Goal: Task Accomplishment & Management: Use online tool/utility

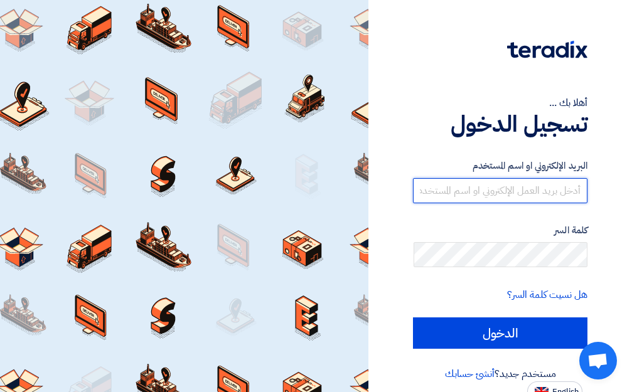
type input "[EMAIL_ADDRESS][DOMAIN_NAME]"
click at [474, 191] on input "[EMAIL_ADDRESS][DOMAIN_NAME]" at bounding box center [500, 190] width 175 height 25
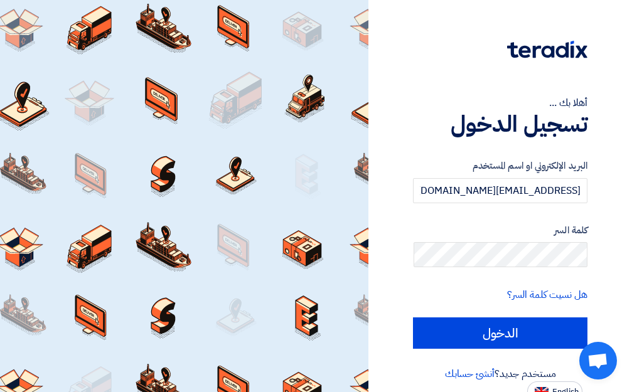
click at [468, 176] on div "البريد الإلكتروني او اسم المستخدم grand.aircool@yahoo.com" at bounding box center [500, 181] width 175 height 45
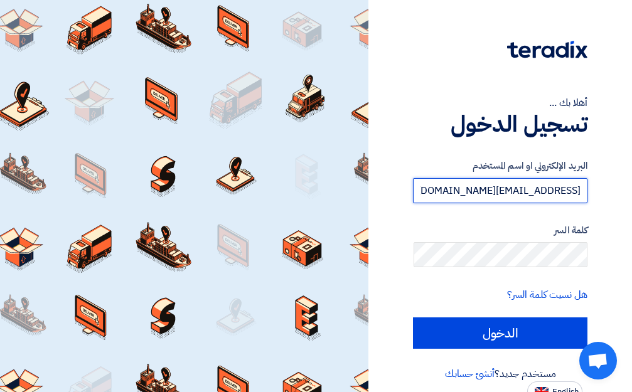
click at [481, 197] on input "[EMAIL_ADDRESS][DOMAIN_NAME]" at bounding box center [500, 190] width 175 height 25
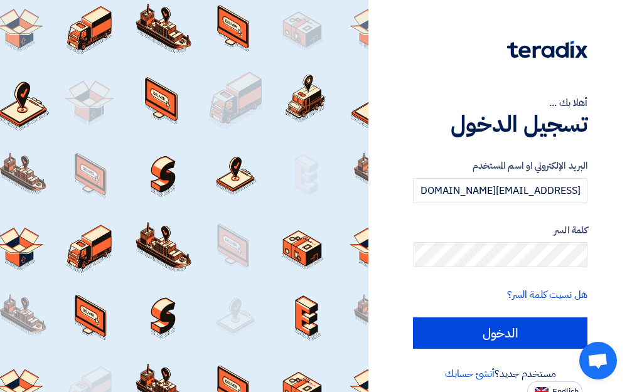
drag, startPoint x: 491, startPoint y: 237, endPoint x: 453, endPoint y: 239, distance: 38.4
click at [453, 239] on div "كلمة السر" at bounding box center [500, 245] width 175 height 45
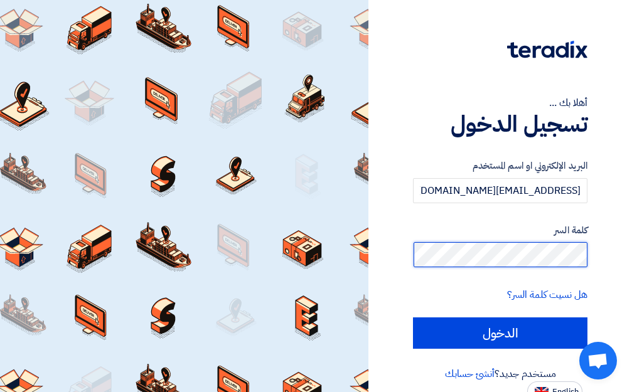
click at [413, 318] on input "الدخول" at bounding box center [500, 333] width 175 height 31
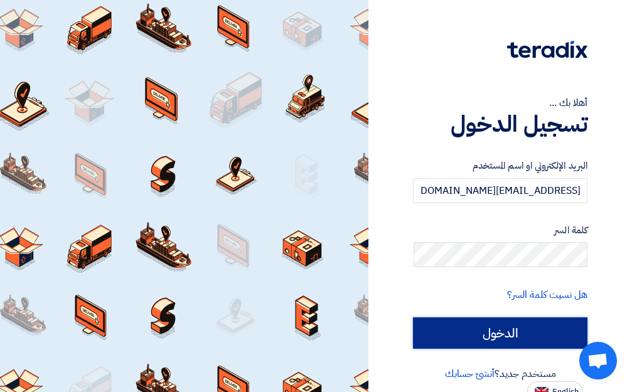
click at [524, 336] on input "الدخول" at bounding box center [500, 333] width 175 height 31
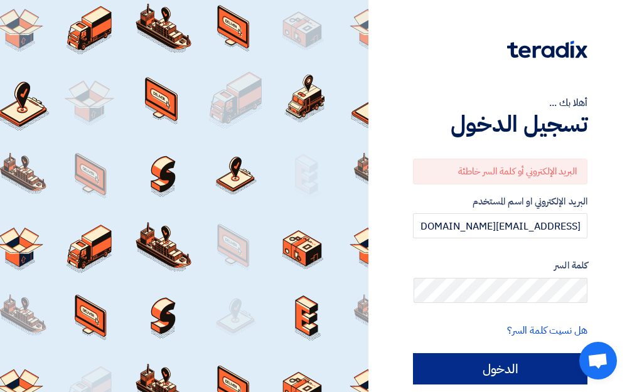
click at [524, 336] on link "هل نسيت كلمة السر؟" at bounding box center [547, 330] width 80 height 15
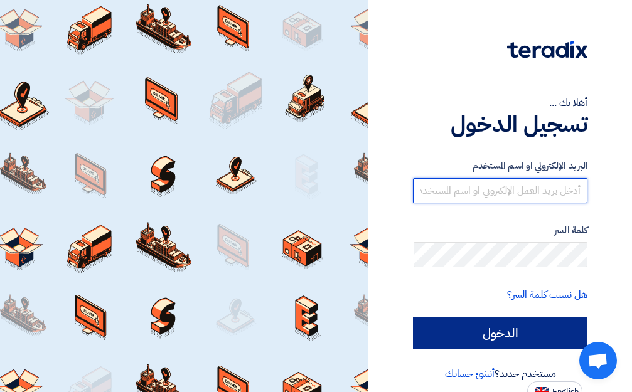
type input "[EMAIL_ADDRESS][DOMAIN_NAME]"
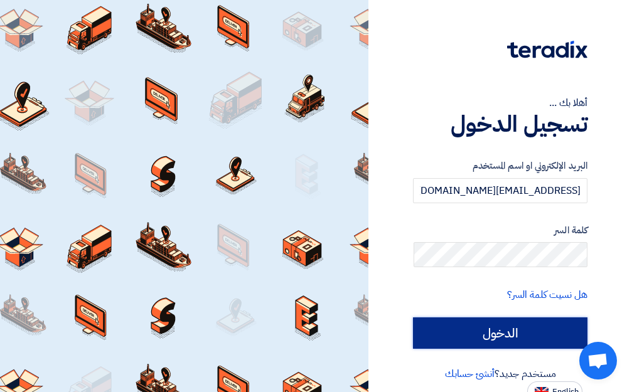
click at [534, 334] on input "الدخول" at bounding box center [500, 333] width 175 height 31
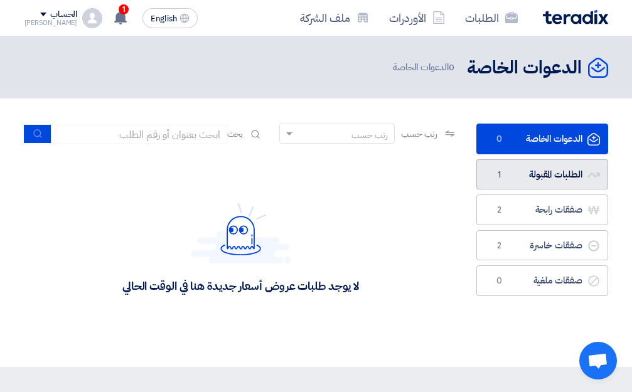
click at [545, 175] on link "الطلبات المقبولة الطلبات المقبولة 1" at bounding box center [542, 174] width 132 height 31
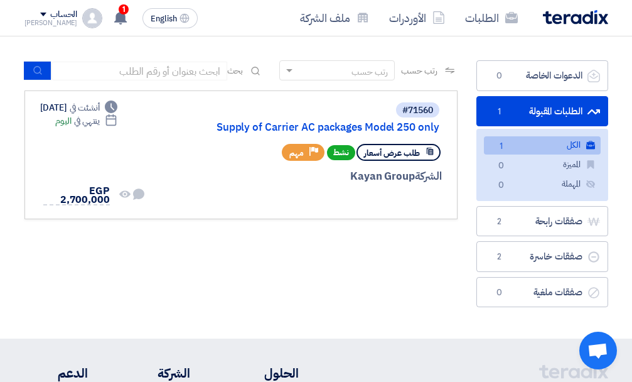
scroll to position [63, 0]
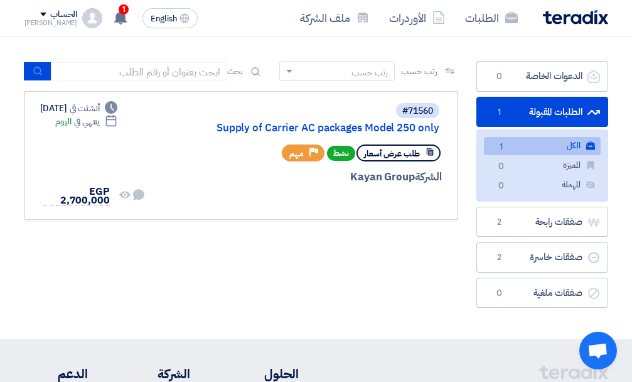
click at [411, 247] on div "رتب حسب رتب حسب بحث مجال الطلب مسؤول المشتريات نوع الطلب" at bounding box center [241, 187] width 452 height 253
click at [299, 204] on div at bounding box center [299, 200] width 286 height 18
click at [377, 100] on link "#71560 Supply of Carrier AC packages Model 250 only طلب عرض أسعار نشط Priority …" at bounding box center [240, 155] width 433 height 129
click at [380, 129] on link "Supply of Carrier AC packages Model 250 only" at bounding box center [313, 127] width 251 height 11
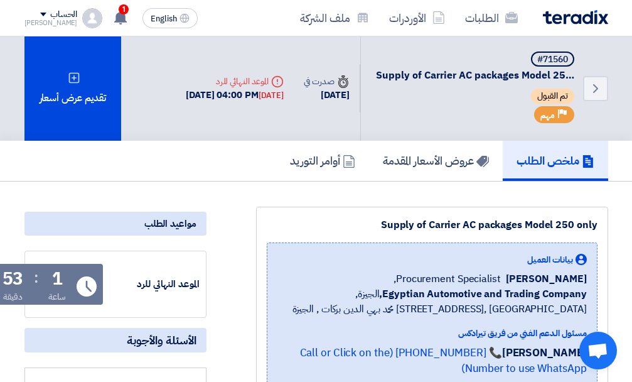
click at [460, 85] on div "#71560 Supply of Carrier AC packages Model 250 only تم القبول Priority مهم" at bounding box center [476, 88] width 201 height 74
click at [602, 86] on icon "Back" at bounding box center [595, 88] width 15 height 15
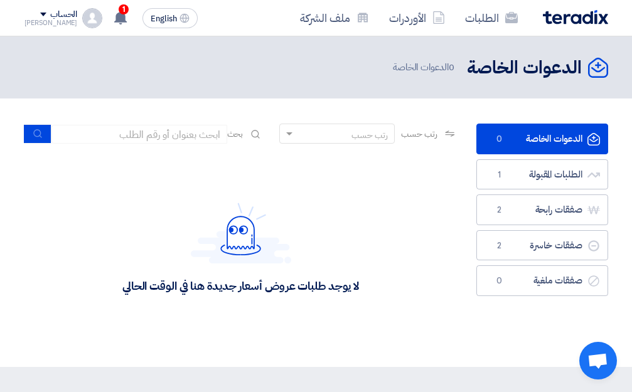
click at [542, 132] on link "الدعوات الخاصة الدعوات الخاصة 0" at bounding box center [542, 139] width 132 height 31
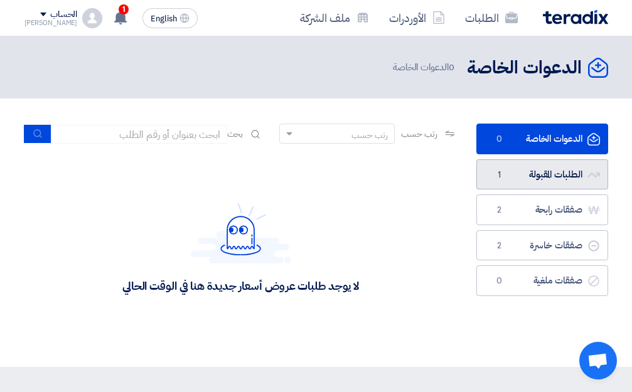
click at [500, 169] on span "1" at bounding box center [499, 175] width 15 height 13
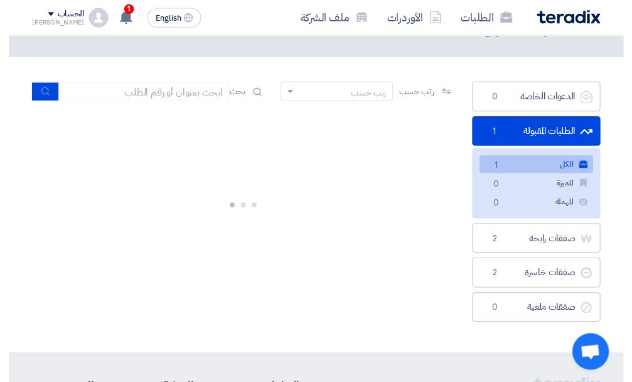
scroll to position [63, 0]
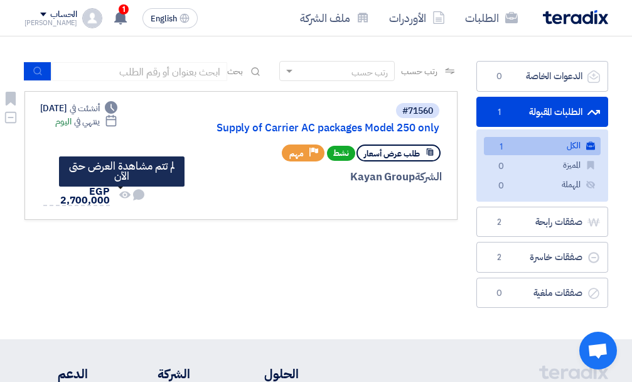
click at [124, 198] on icon "لم تتم مشاهدة العرض حتى الآن" at bounding box center [124, 194] width 11 height 11
click at [133, 194] on use at bounding box center [138, 194] width 11 height 11
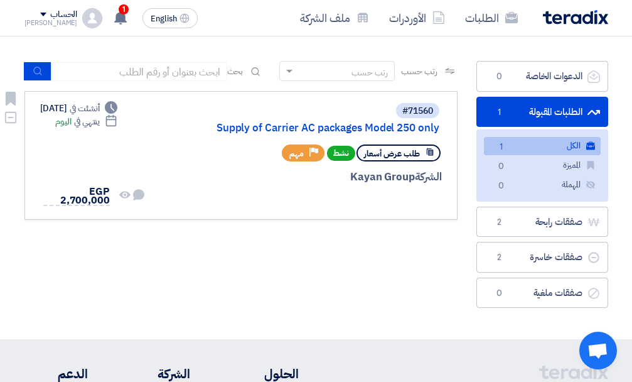
click at [64, 151] on div "Deadline أنشئت في Sep 24, 2025 Deadline ينتهي في اليوم لم تتم أي محادثة بينك وب…" at bounding box center [92, 155] width 105 height 107
click at [100, 128] on span "ينتهي في" at bounding box center [87, 121] width 26 height 13
click at [119, 160] on div "Deadline أنشئت في Sep 24, 2025 Deadline ينتهي في اليوم لم تتم أي محادثة بينك وب…" at bounding box center [92, 155] width 105 height 107
drag, startPoint x: 186, startPoint y: 183, endPoint x: 165, endPoint y: 200, distance: 27.3
click at [185, 187] on div "#71560 Supply of Carrier AC packages Model 250 only طلب عرض أسعار نشط Priority …" at bounding box center [299, 155] width 286 height 107
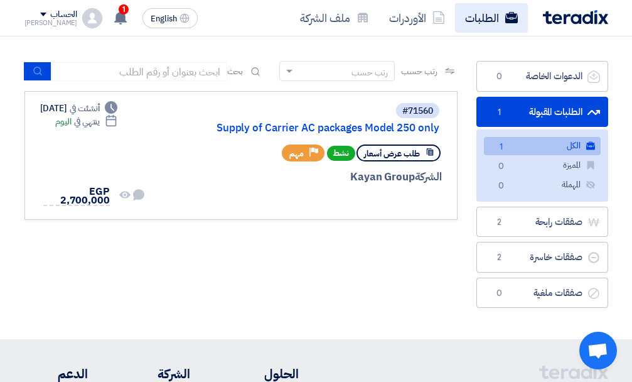
click at [481, 13] on link "الطلبات" at bounding box center [491, 18] width 73 height 30
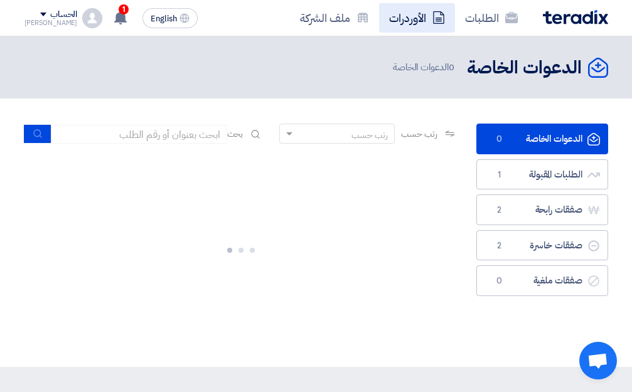
click at [402, 18] on link "الأوردرات" at bounding box center [417, 18] width 76 height 30
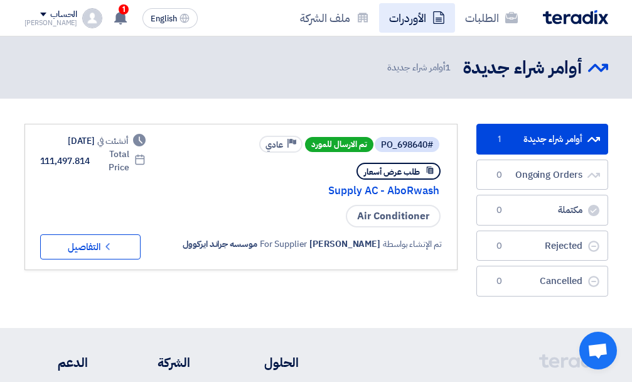
click at [418, 12] on link "الأوردرات" at bounding box center [417, 18] width 76 height 30
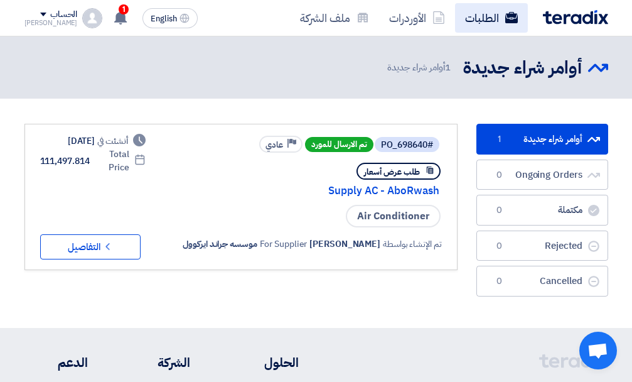
click at [485, 6] on link "الطلبات" at bounding box center [491, 18] width 73 height 30
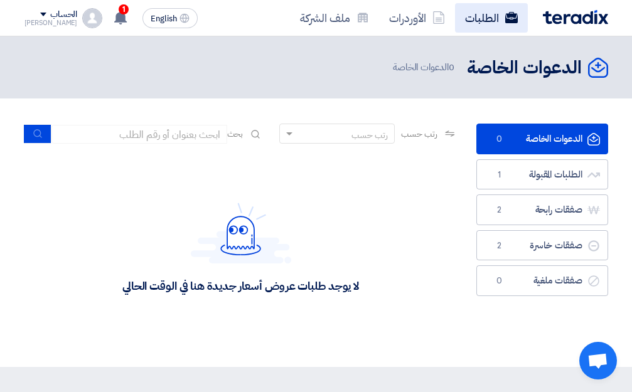
click at [510, 24] on link "الطلبات" at bounding box center [491, 18] width 73 height 30
click at [107, 18] on div "1 عرض سعرك لطلب Supply of Carrier AC packages Model 250 only لم يعد الان تنافسي…" at bounding box center [119, 18] width 25 height 25
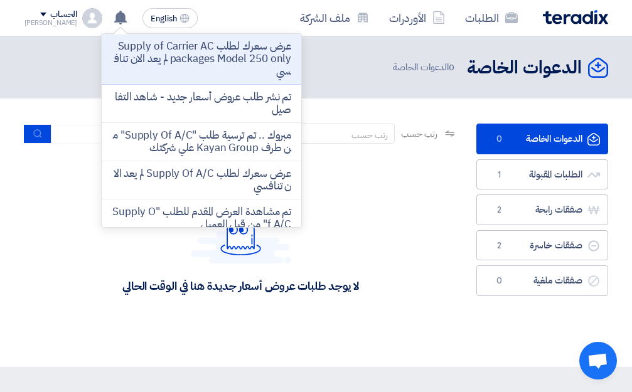
click at [456, 287] on div "لا يوجد طلبات عروض أسعار جديدة هنا في الوقت الحالي" at bounding box center [240, 248] width 433 height 188
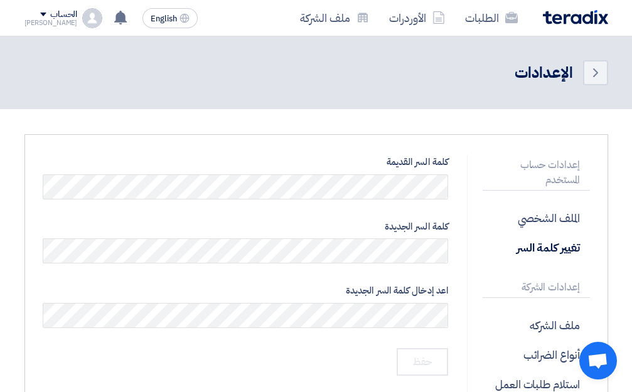
click at [53, 16] on div "الحساب" at bounding box center [63, 14] width 27 height 11
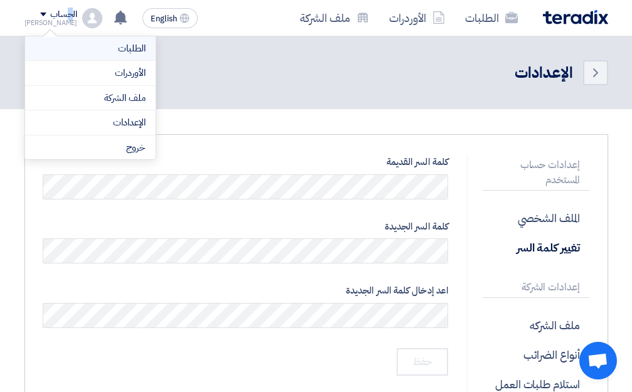
click at [132, 53] on link "الطلبات" at bounding box center [90, 48] width 110 height 14
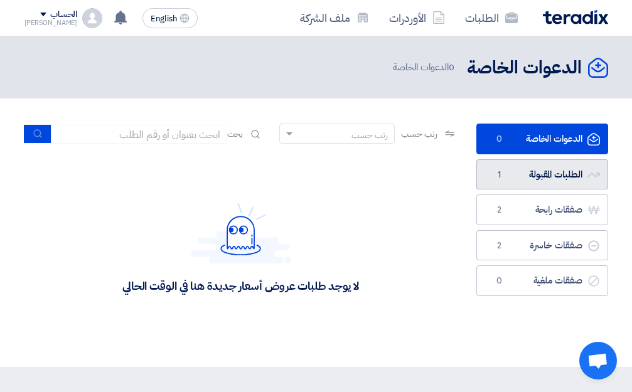
click at [541, 174] on link "الطلبات المقبولة الطلبات المقبولة 1" at bounding box center [542, 174] width 132 height 31
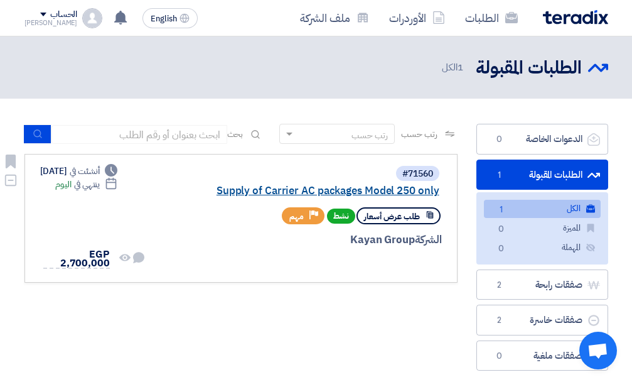
click at [311, 190] on link "Supply of Carrier AC packages Model 250 only" at bounding box center [313, 190] width 251 height 11
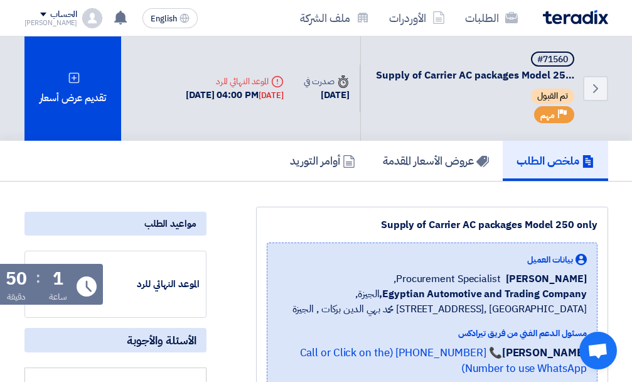
click at [481, 82] on div "#71560 Supply of Carrier AC packages Model 250 only تم القبول Priority مهم" at bounding box center [476, 88] width 201 height 74
click at [478, 161] on use at bounding box center [482, 161] width 13 height 11
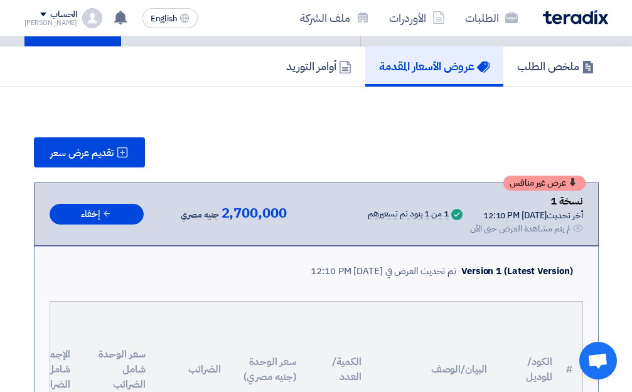
scroll to position [126, 0]
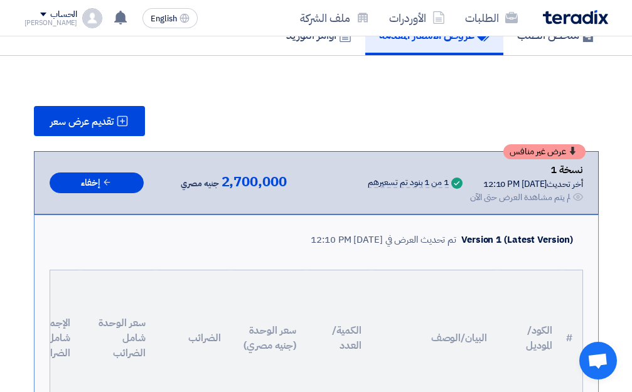
click at [479, 175] on div "نسخة 1" at bounding box center [526, 170] width 113 height 16
click at [380, 205] on div "عرض غير منافس نسخة 1 أخر تحديث 28 Sep 2025, 12:10 PM Offer is Seen لم يتم مشاهد…" at bounding box center [317, 183] width 534 height 43
click at [189, 188] on span "جنيه مصري" at bounding box center [200, 183] width 38 height 15
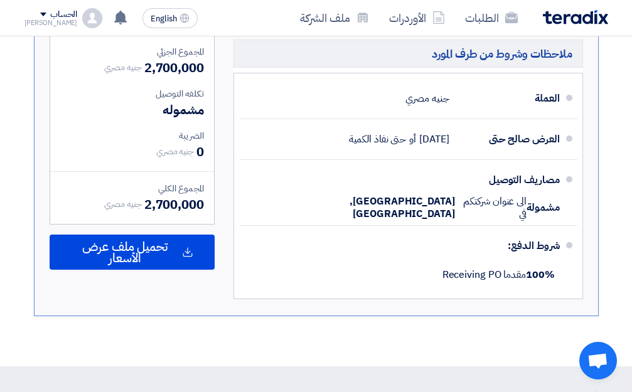
scroll to position [565, 0]
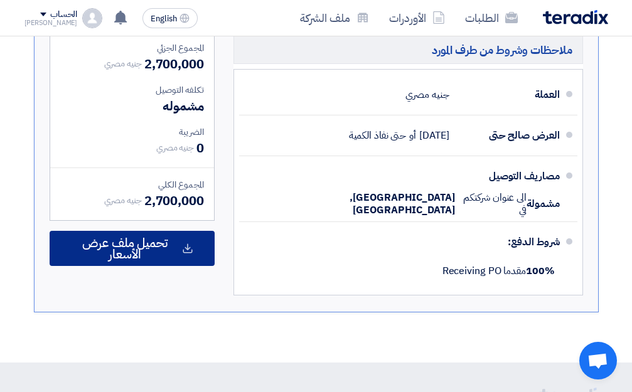
click at [155, 260] on span "تحميل ملف عرض الأسعار" at bounding box center [125, 248] width 109 height 23
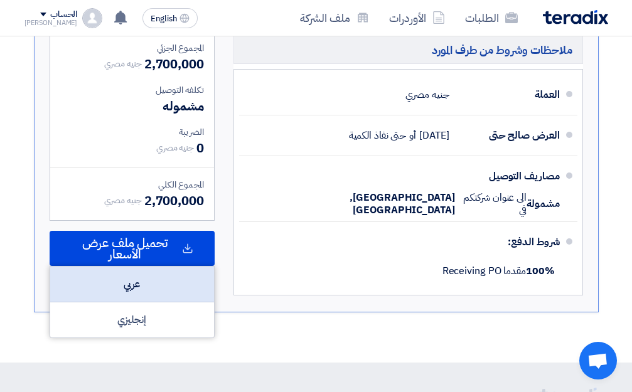
click at [155, 303] on div "عربي" at bounding box center [132, 285] width 164 height 36
